Goal: Task Accomplishment & Management: Manage account settings

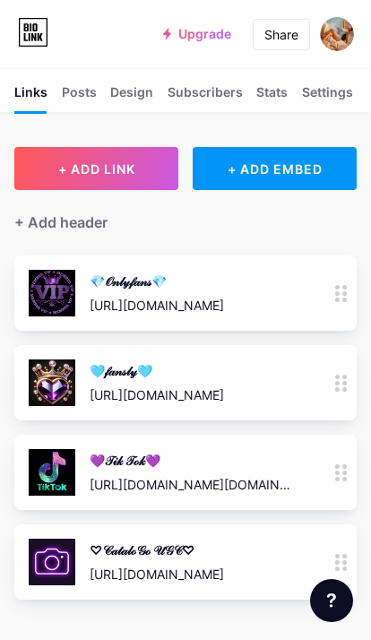
click at [344, 39] on img at bounding box center [337, 34] width 34 height 34
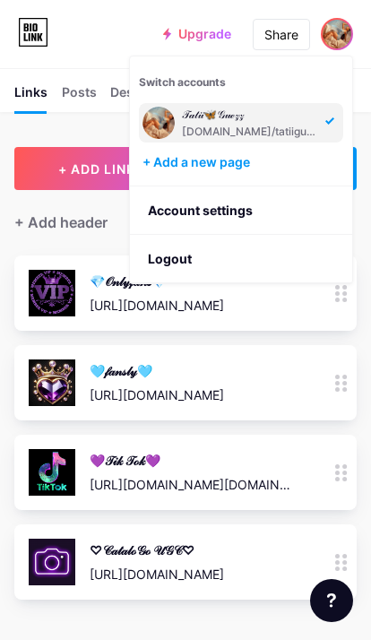
click at [214, 256] on li "Logout" at bounding box center [241, 259] width 222 height 48
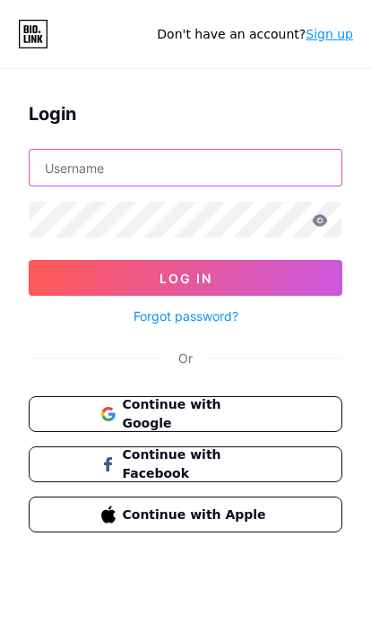
click at [56, 174] on input "text" at bounding box center [186, 168] width 312 height 36
type input "M"
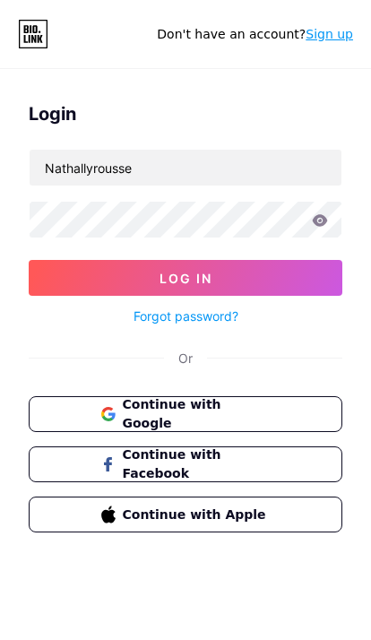
click at [80, 285] on button "Log In" at bounding box center [186, 278] width 314 height 36
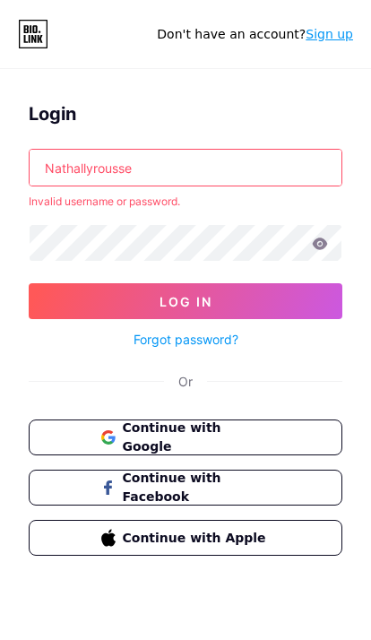
click at [183, 179] on input "Nathallyrousse" at bounding box center [186, 168] width 312 height 36
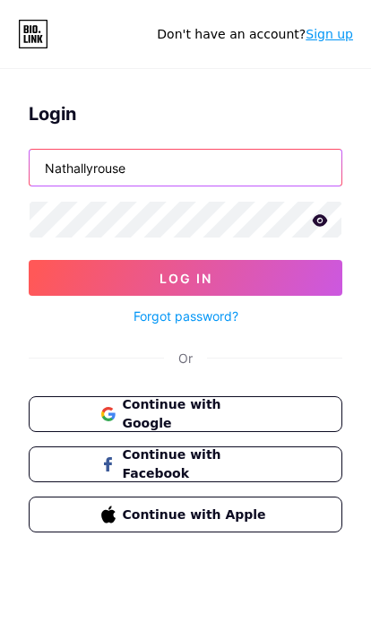
type input "Nathallyrouse"
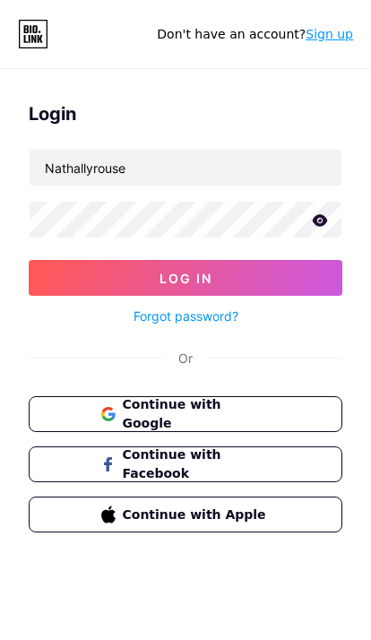
click at [267, 283] on button "Log In" at bounding box center [186, 278] width 314 height 36
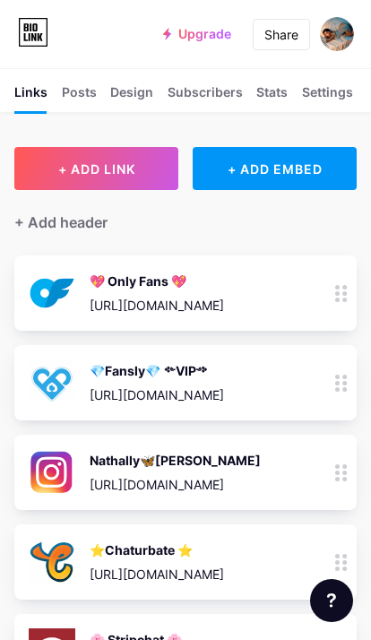
click at [128, 161] on span "+ ADD LINK" at bounding box center [96, 168] width 77 height 15
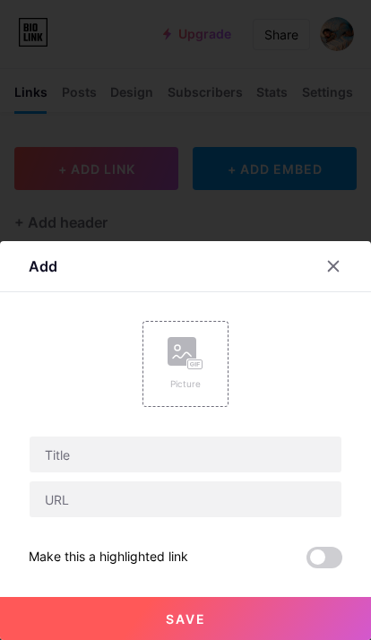
click at [192, 357] on rect at bounding box center [182, 351] width 29 height 29
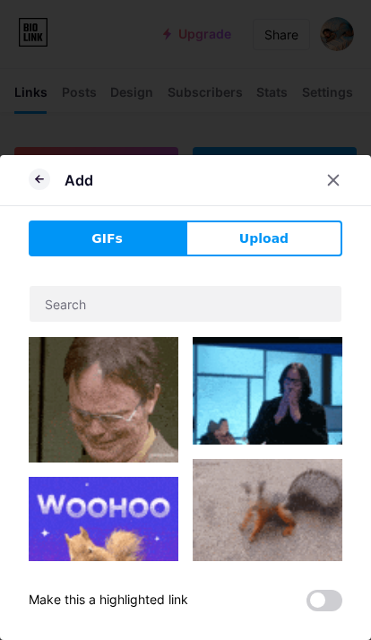
click at [310, 240] on button "Upload" at bounding box center [263, 238] width 157 height 36
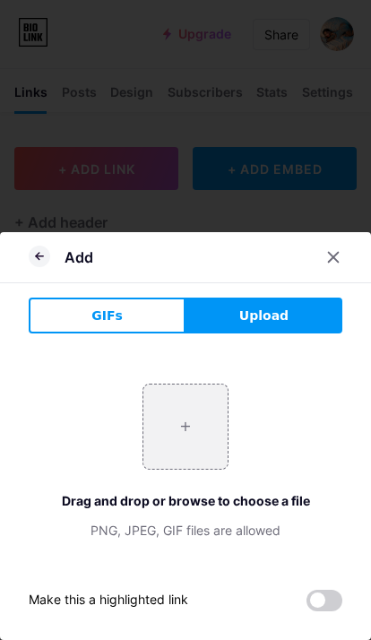
click at [188, 429] on input "file" at bounding box center [185, 426] width 84 height 84
type input "C:\fakepath\IMG_4882.jpeg"
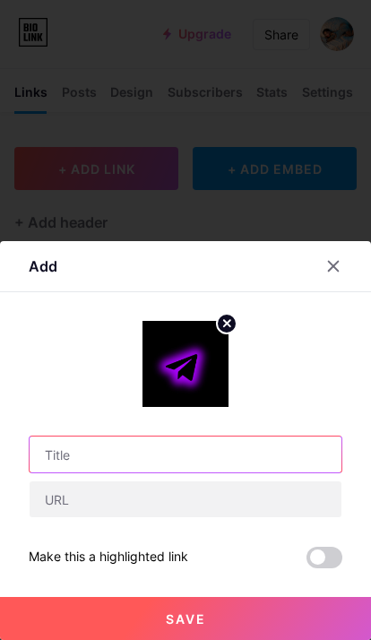
click at [84, 462] on input "text" at bounding box center [186, 454] width 312 height 36
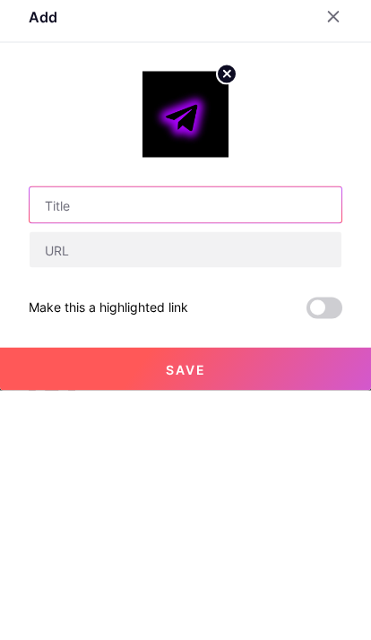
scroll to position [35, 0]
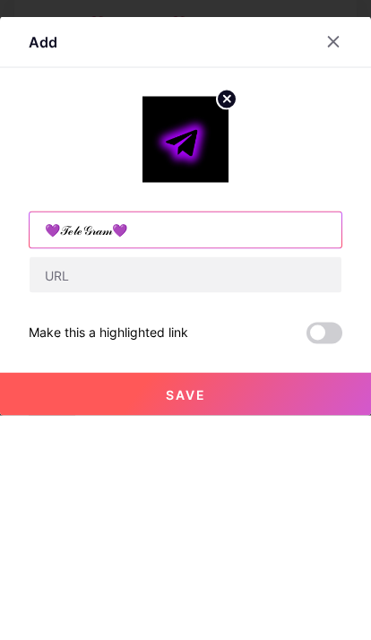
type input "💜𝒯ℯ𝓁ℯ𝒢𝓇𝒶𝓂💜"
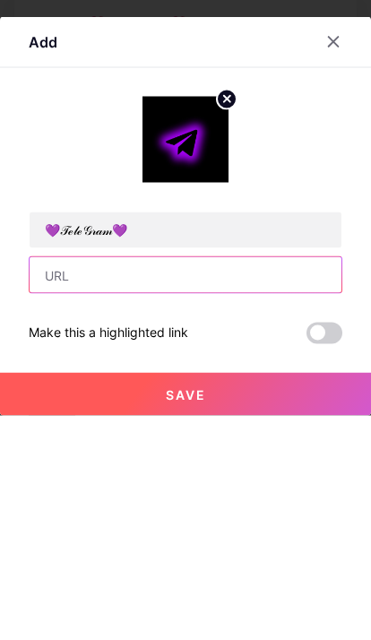
click at [224, 481] on input "text" at bounding box center [186, 499] width 312 height 36
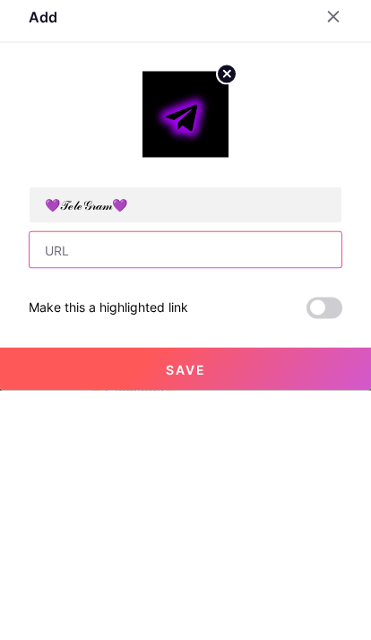
click at [134, 481] on input "text" at bounding box center [186, 499] width 312 height 36
paste input "[URL][DOMAIN_NAME]"
type input "[URL][DOMAIN_NAME]"
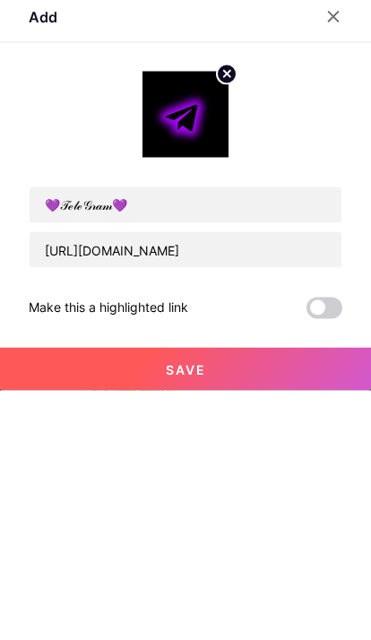
click at [252, 597] on button "Save" at bounding box center [185, 618] width 371 height 43
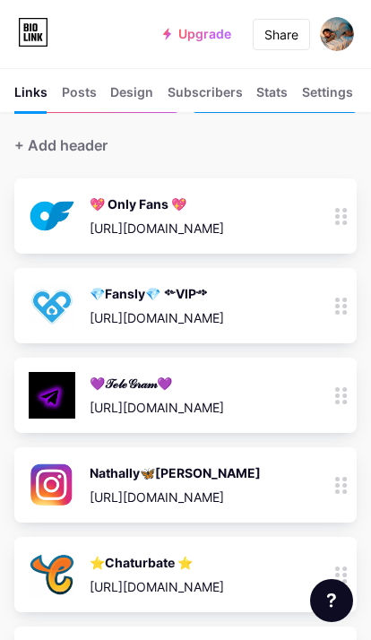
scroll to position [79, 0]
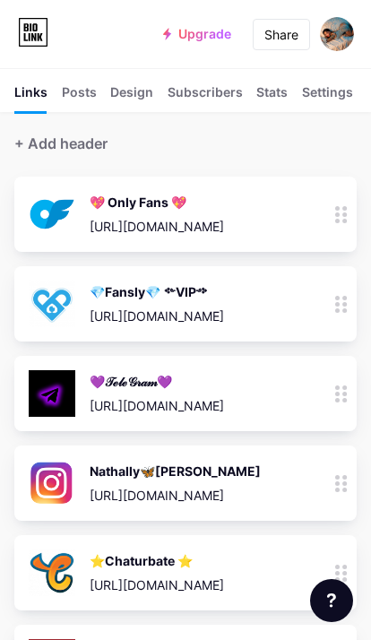
click at [38, 26] on icon at bounding box center [33, 32] width 30 height 29
click at [29, 39] on icon at bounding box center [30, 37] width 2 height 8
click at [280, 386] on div "💜𝒯ℯ𝓁ℯ𝒢𝓇𝒶𝓂💜 [URL][DOMAIN_NAME] 0" at bounding box center [160, 393] width 263 height 47
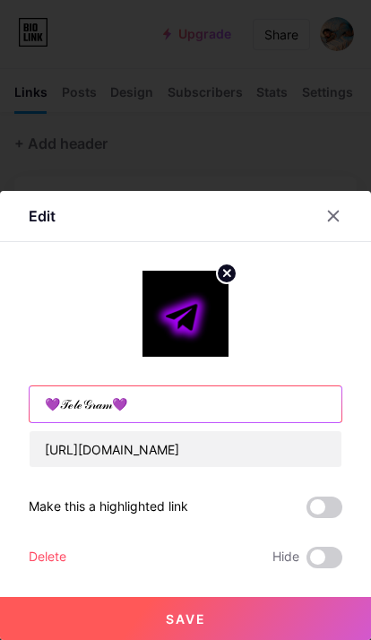
click at [124, 422] on input "💜𝒯ℯ𝓁ℯ𝒢𝓇𝒶𝓂💜" at bounding box center [186, 404] width 312 height 36
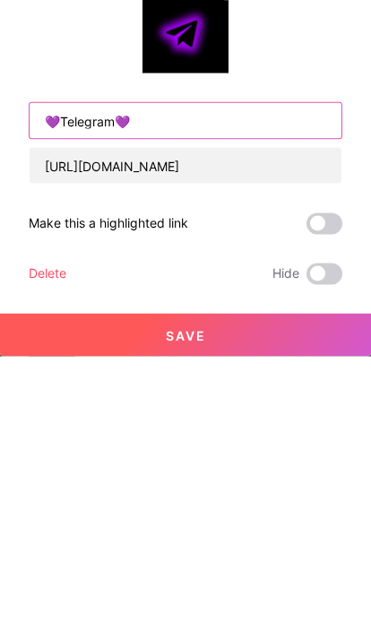
type input "💜Telegram💜"
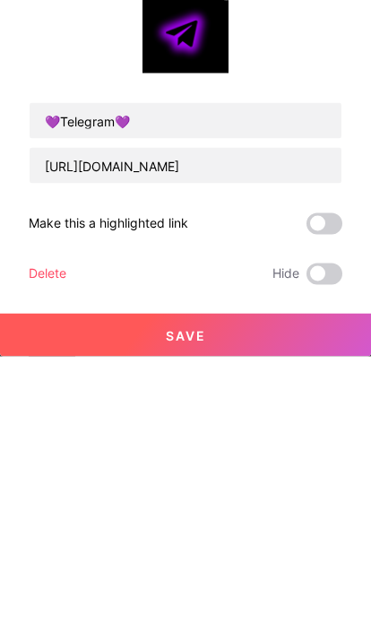
scroll to position [363, 0]
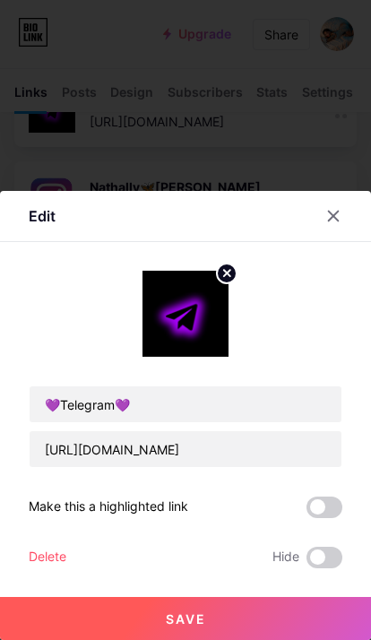
click at [230, 639] on button "Save" at bounding box center [185, 618] width 371 height 43
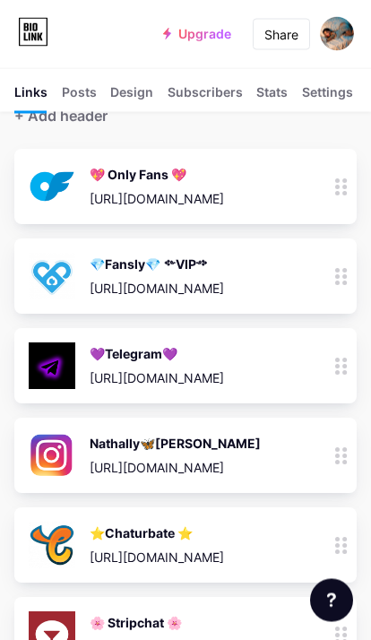
scroll to position [99, 0]
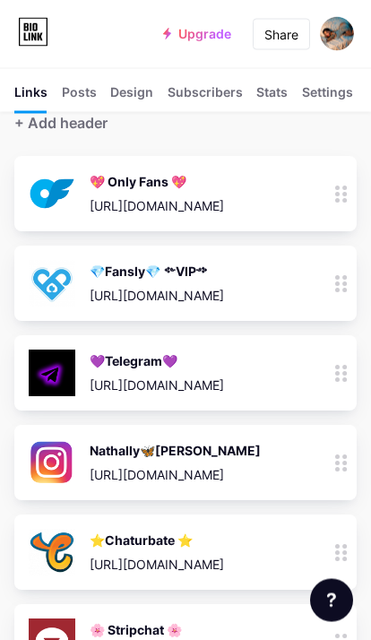
click at [224, 278] on div "💎Fansly💎 ༻VIP༺" at bounding box center [157, 272] width 134 height 19
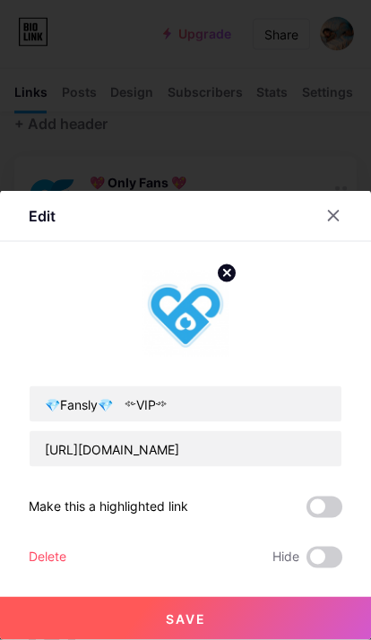
scroll to position [99, 0]
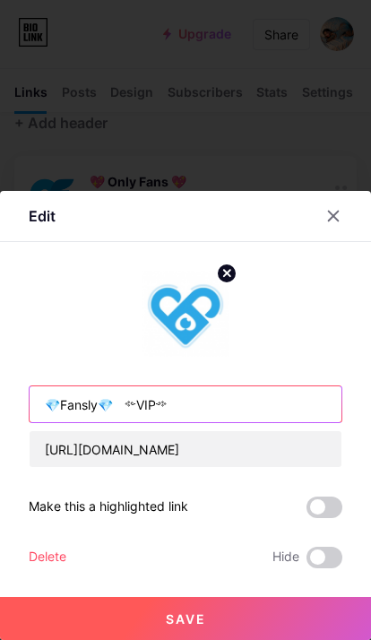
click at [216, 404] on input "💎Fansly💎 ༻VIP༺" at bounding box center [186, 404] width 312 height 36
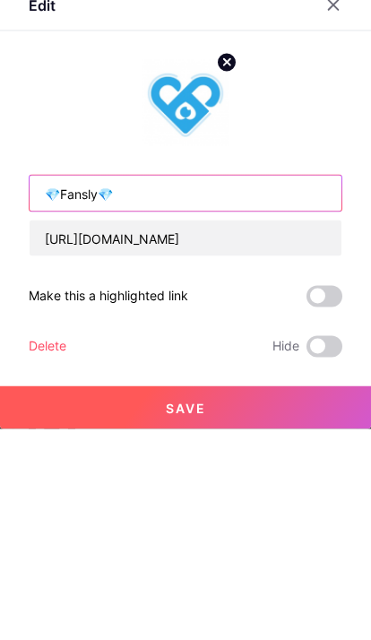
type input "💎Fansly💎"
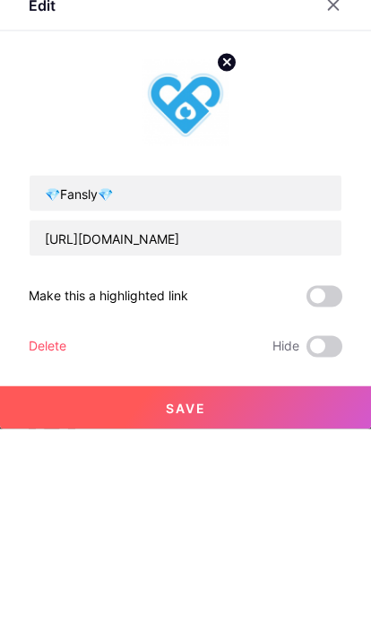
scroll to position [310, 0]
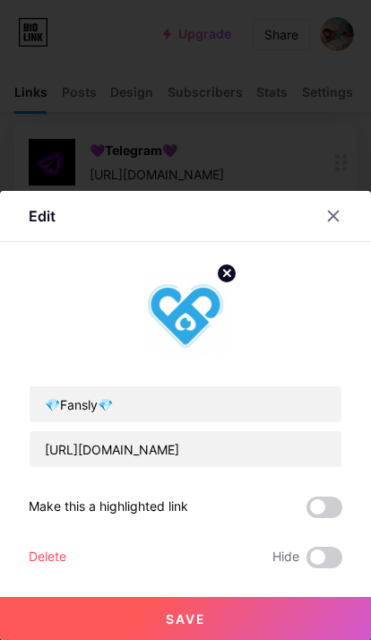
click at [260, 623] on button "Save" at bounding box center [185, 618] width 371 height 43
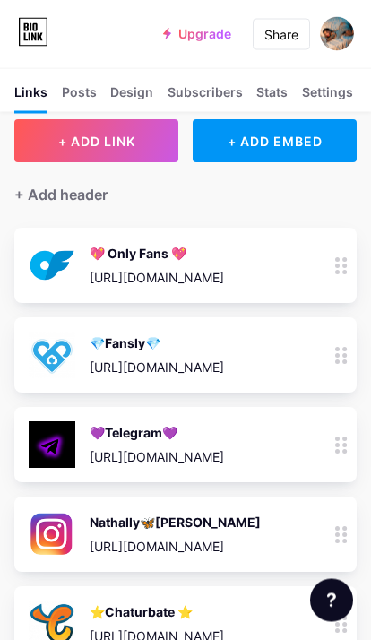
scroll to position [5, 0]
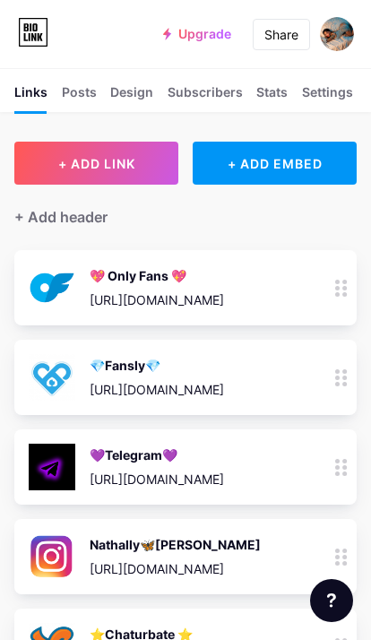
click at [342, 286] on icon at bounding box center [341, 288] width 13 height 17
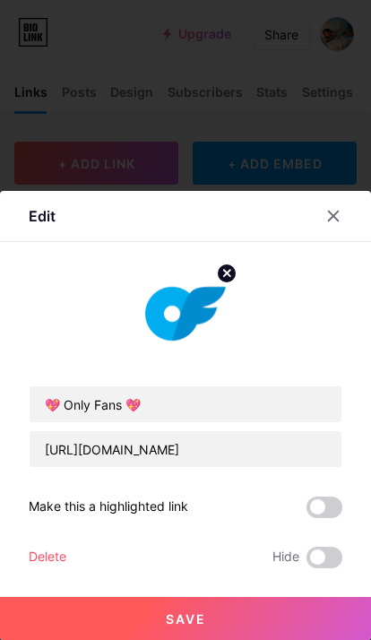
click at [324, 506] on span at bounding box center [324, 507] width 36 height 22
click at [306, 512] on input "checkbox" at bounding box center [306, 512] width 0 height 0
click at [265, 615] on button "Save" at bounding box center [185, 618] width 371 height 43
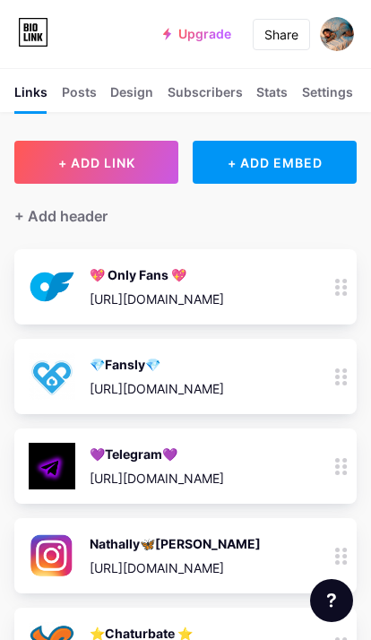
scroll to position [0, 0]
